Goal: Task Accomplishment & Management: Find specific page/section

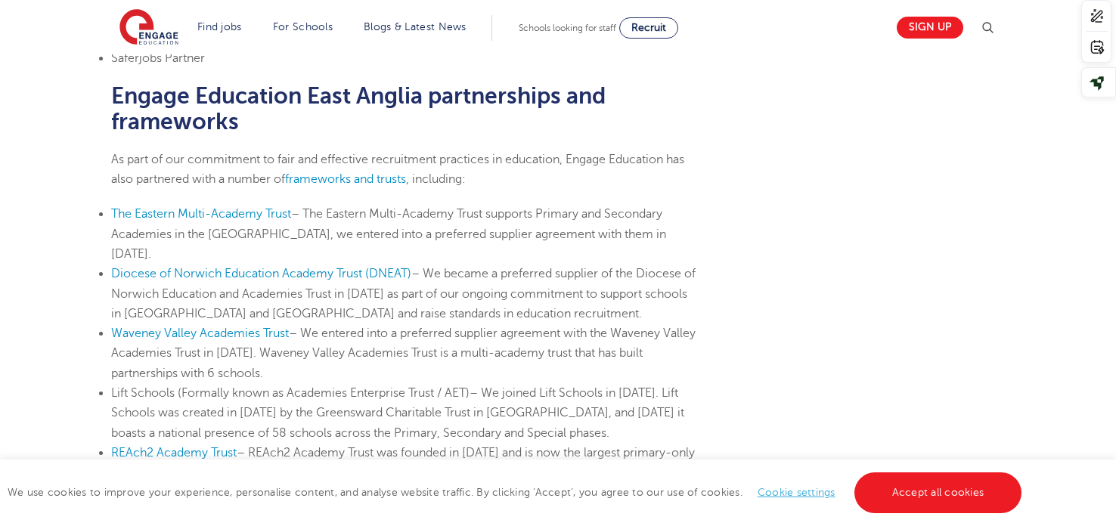
scroll to position [591, 0]
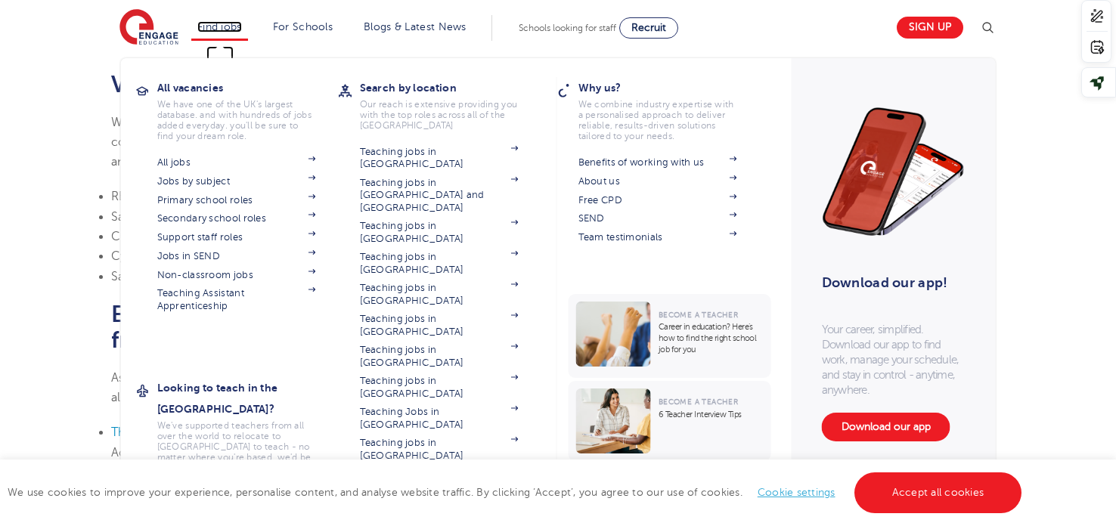
click at [218, 27] on link "Find jobs" at bounding box center [219, 26] width 45 height 11
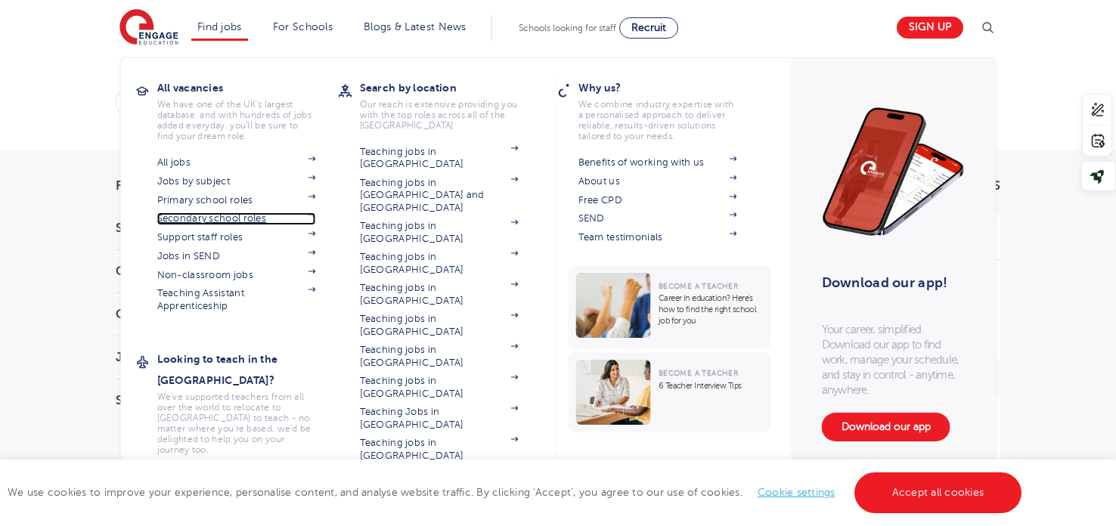
click at [219, 221] on link "Secondary school roles" at bounding box center [236, 219] width 159 height 12
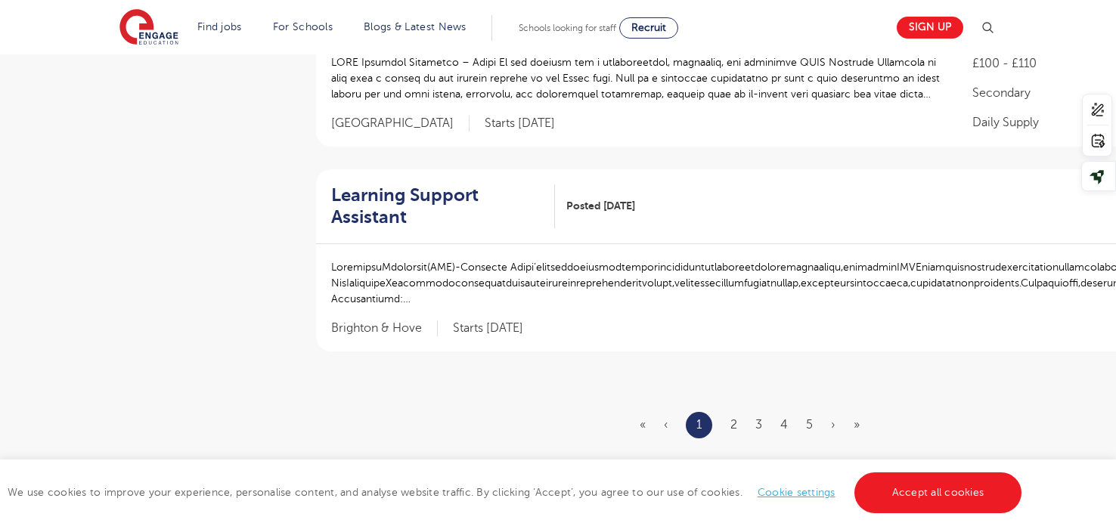
scroll to position [1815, 0]
click at [735, 421] on link "2" at bounding box center [734, 424] width 7 height 14
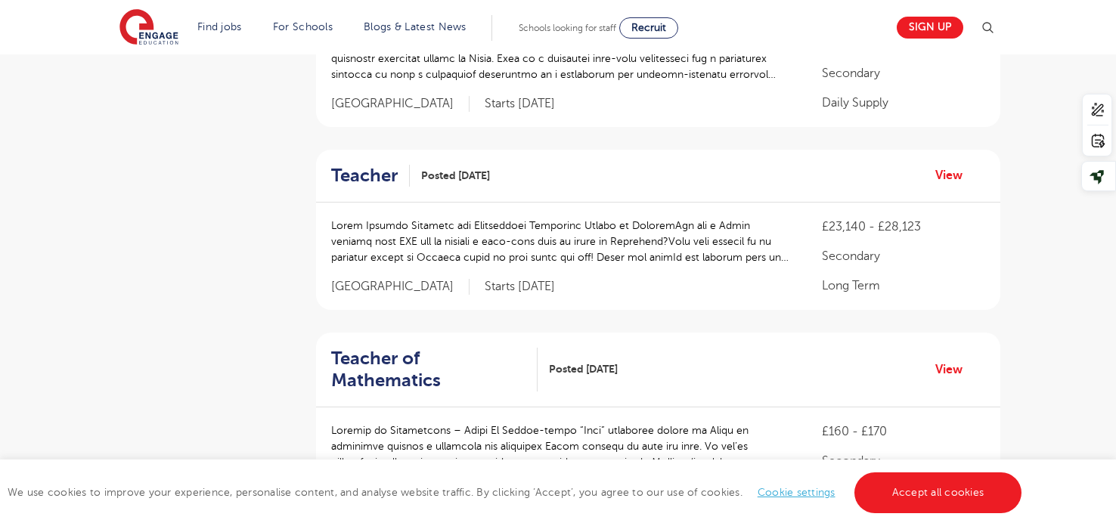
scroll to position [632, 0]
